Goal: Find specific page/section: Find specific page/section

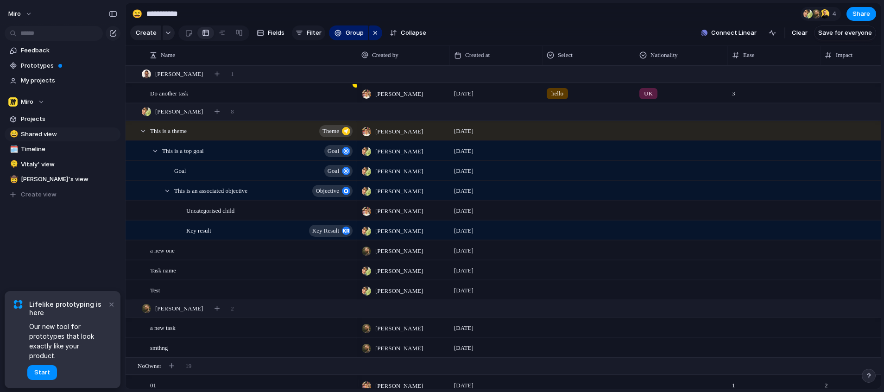
click at [307, 38] on span "Filter" at bounding box center [314, 32] width 15 height 9
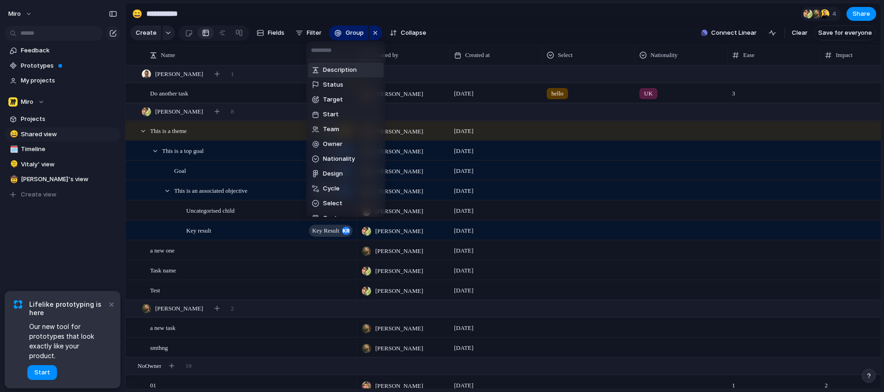
click at [378, 12] on div "Description Status Target Start Team Owner Nationality Design Cycle Select Cust…" at bounding box center [442, 196] width 884 height 392
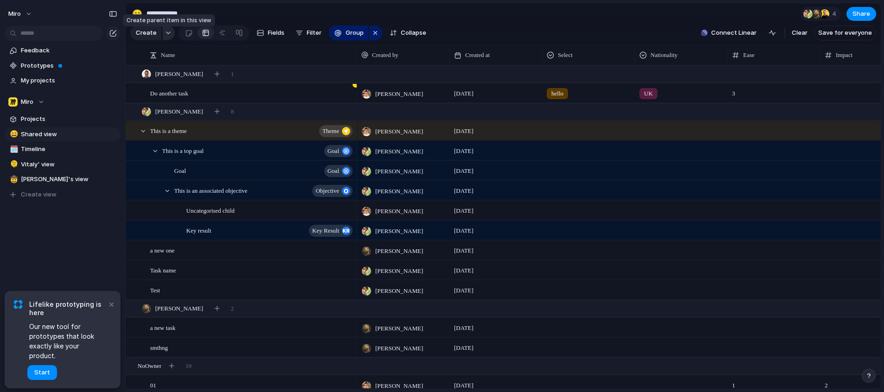
click at [165, 35] on div "button" at bounding box center [168, 33] width 6 height 4
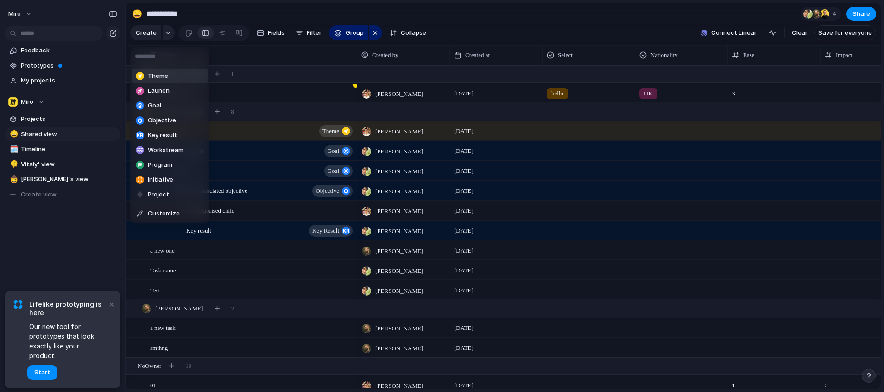
click at [246, 19] on div "Theme Launch Goal Objective Key result Workstream Program Initiative Project Cu…" at bounding box center [442, 196] width 884 height 392
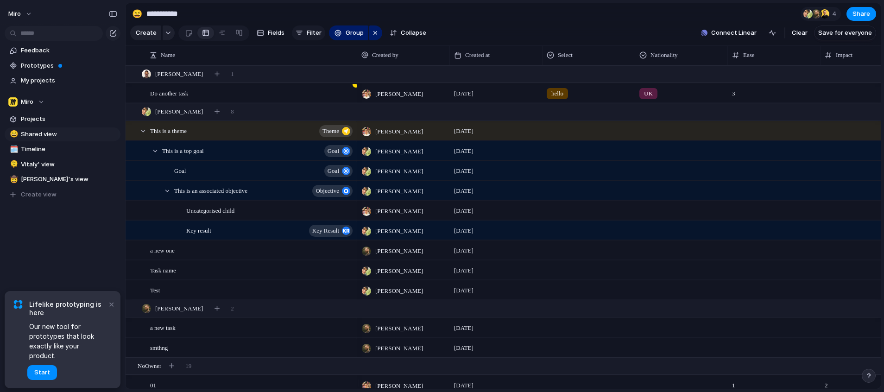
click at [311, 37] on span "Filter" at bounding box center [314, 32] width 15 height 9
click at [547, 8] on div "Description Status Target Start Team Owner Nationality Design Cycle Select Cust…" at bounding box center [442, 196] width 884 height 392
click at [49, 375] on button "Start" at bounding box center [42, 372] width 30 height 15
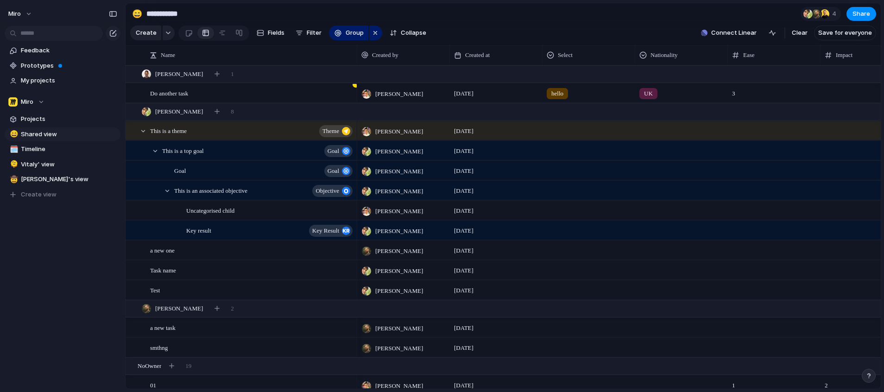
click at [442, 196] on div at bounding box center [442, 196] width 0 height 0
